Goal: Manage account settings

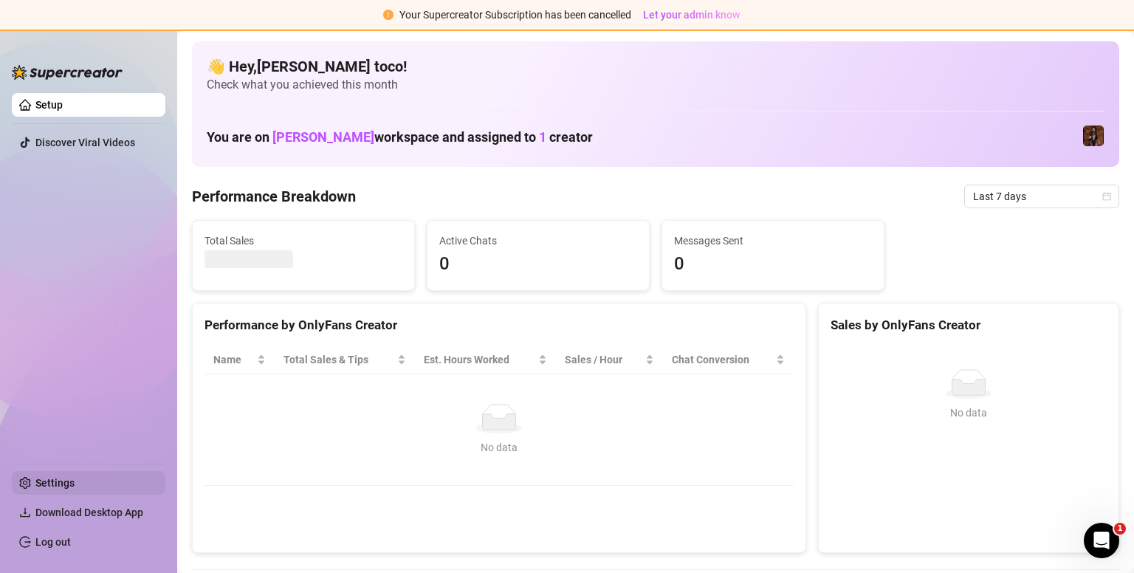
click at [72, 480] on link "Settings" at bounding box center [54, 483] width 39 height 12
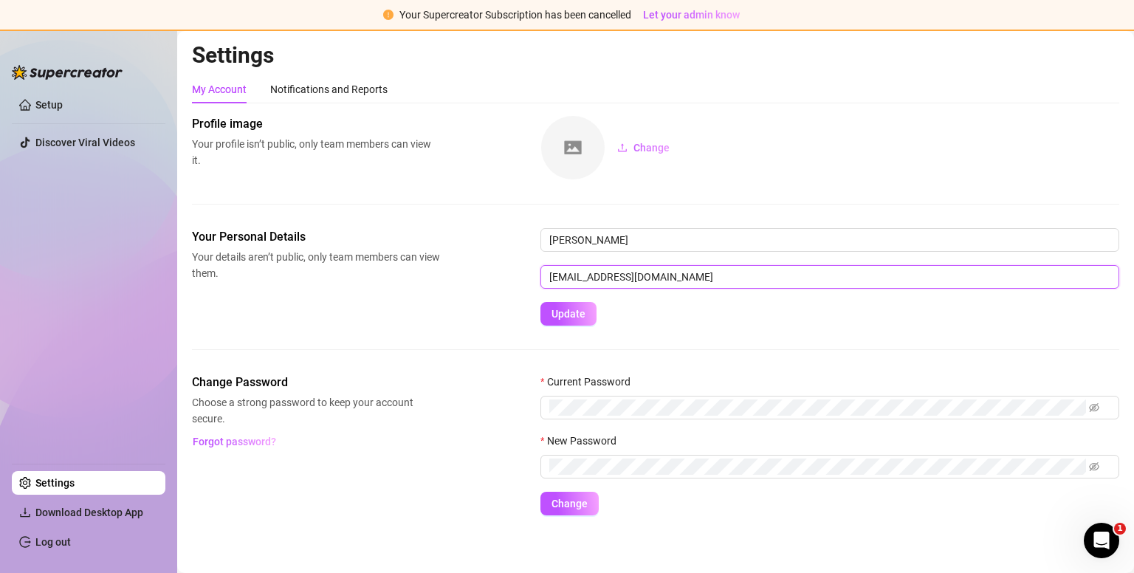
click at [610, 275] on input "[EMAIL_ADDRESS][DOMAIN_NAME]" at bounding box center [829, 277] width 579 height 24
click at [614, 276] on input "[EMAIL_ADDRESS][DOMAIN_NAME]" at bounding box center [829, 277] width 579 height 24
type input "[EMAIL_ADDRESS][DOMAIN_NAME]"
click at [584, 305] on button "Update" at bounding box center [568, 314] width 56 height 24
click at [575, 311] on span "Update" at bounding box center [568, 314] width 34 height 12
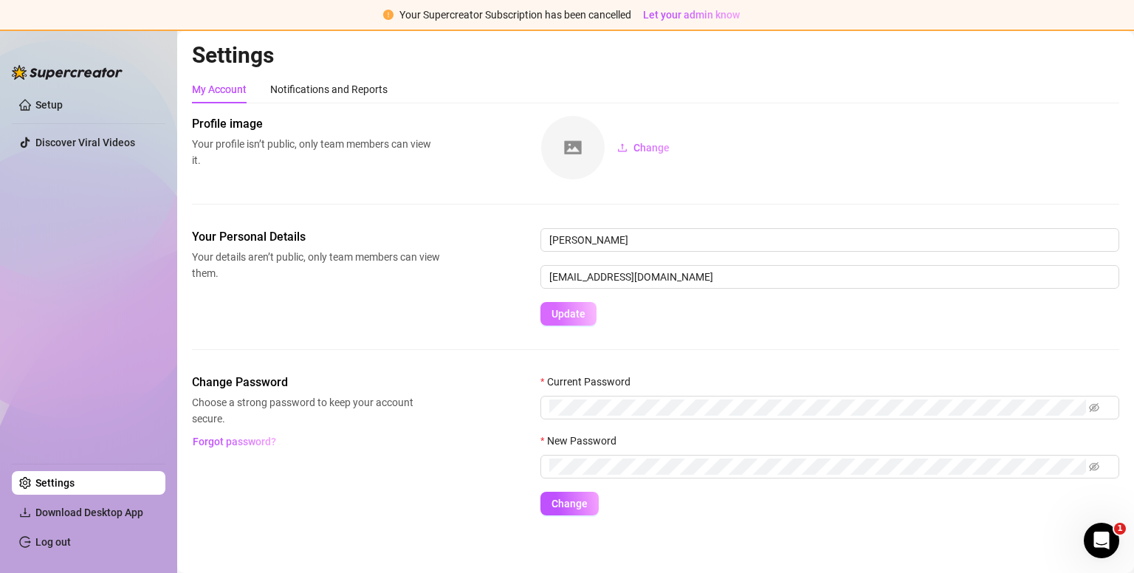
click at [575, 311] on span "Update" at bounding box center [568, 314] width 34 height 12
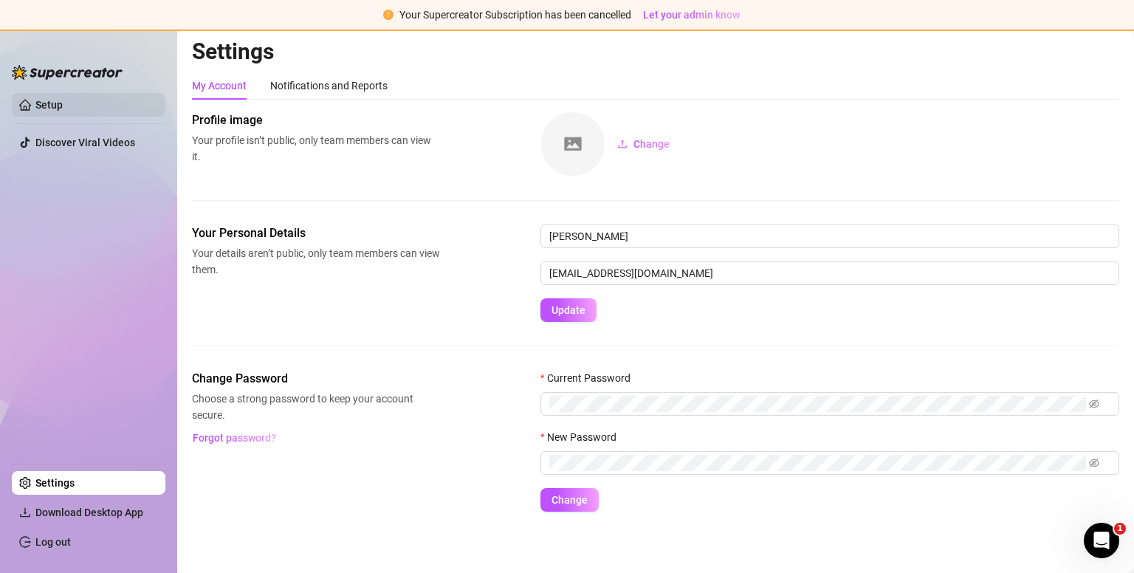
click at [63, 103] on link "Setup" at bounding box center [48, 105] width 27 height 12
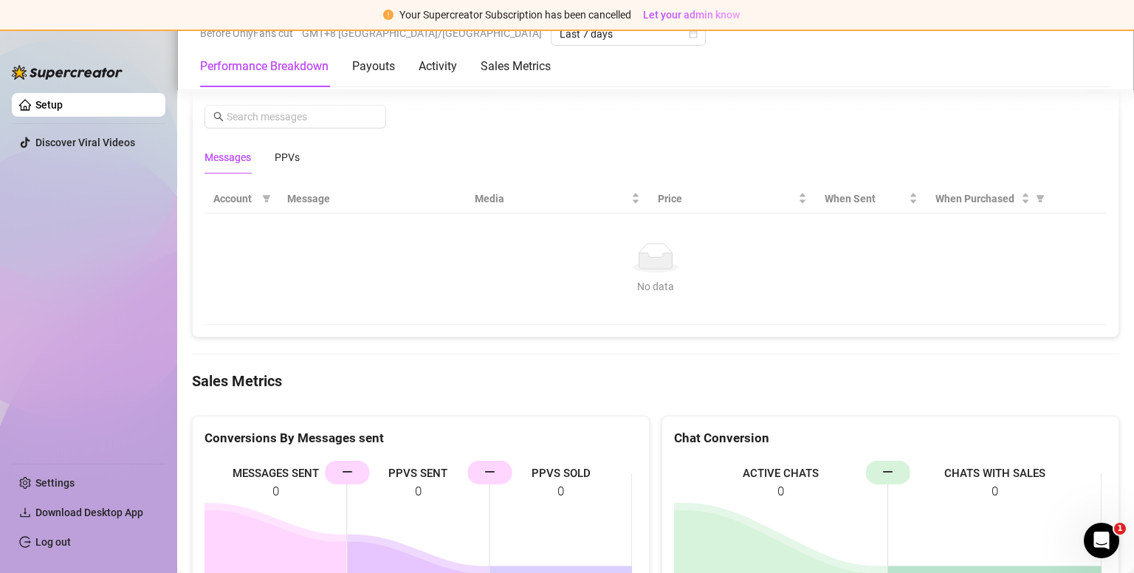
scroll to position [1520, 0]
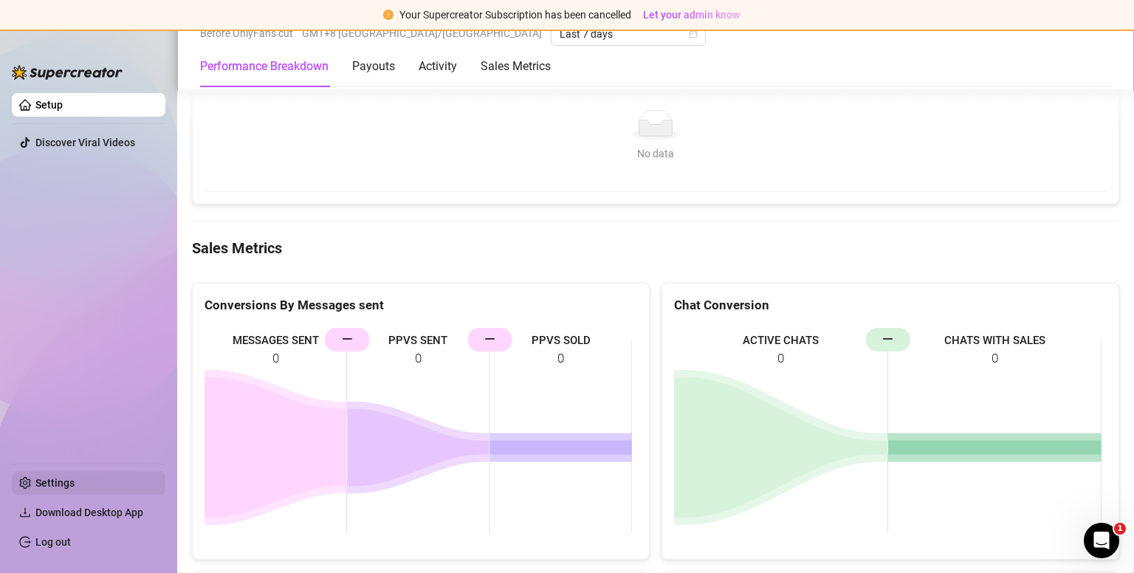
click at [75, 488] on link "Settings" at bounding box center [54, 483] width 39 height 12
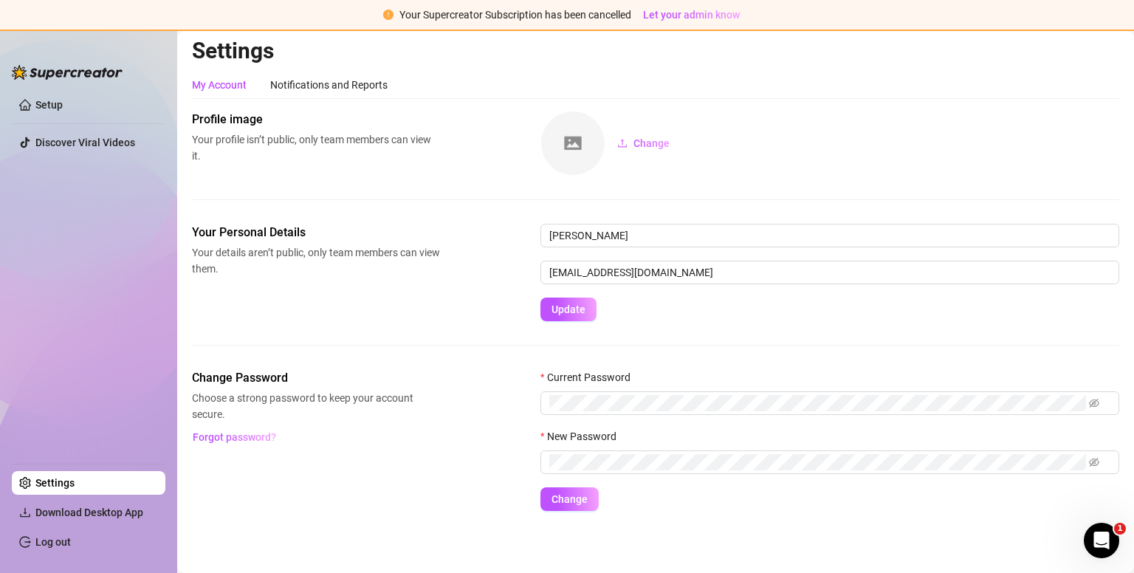
scroll to position [4, 0]
click at [60, 547] on link "Log out" at bounding box center [52, 542] width 35 height 12
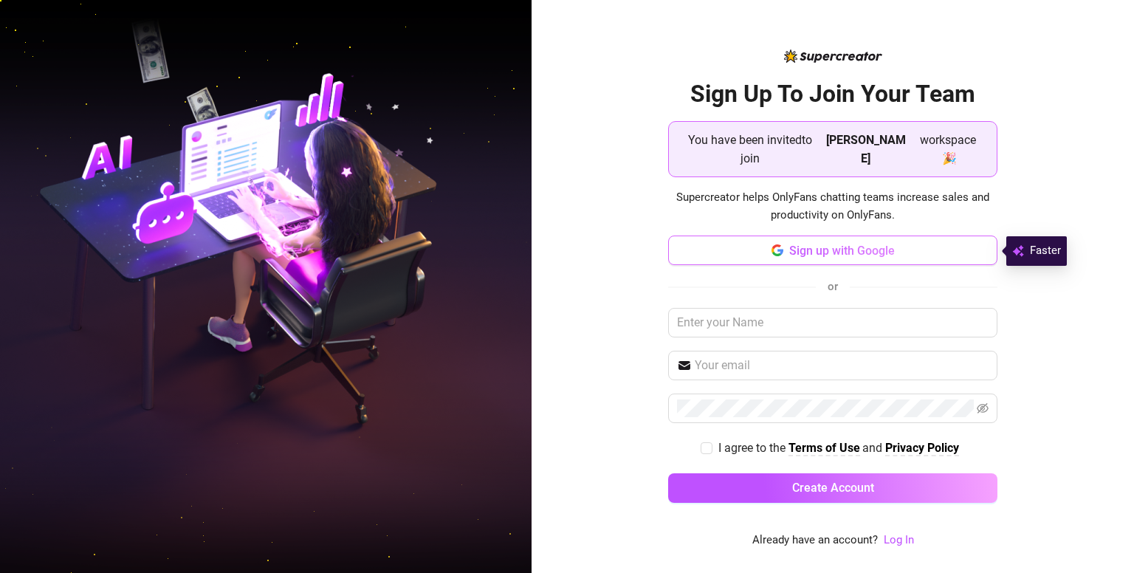
click at [899, 252] on button "Sign up with Google" at bounding box center [832, 250] width 329 height 30
